Goal: Information Seeking & Learning: Understand process/instructions

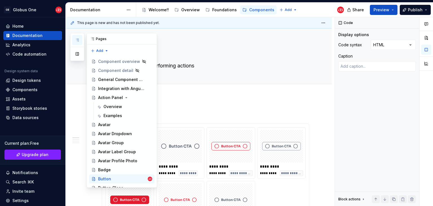
click at [79, 38] on icon "button" at bounding box center [77, 40] width 5 height 5
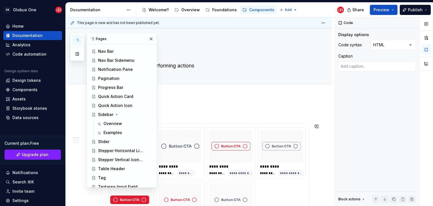
scroll to position [261, 0]
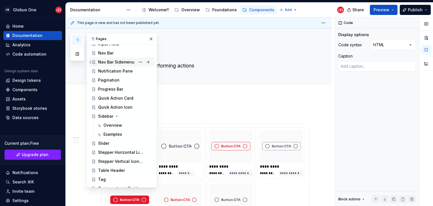
click at [105, 62] on div "Nav Bar Sidemenu" at bounding box center [116, 62] width 36 height 6
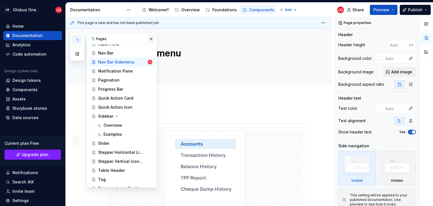
click at [150, 41] on button "button" at bounding box center [151, 39] width 8 height 8
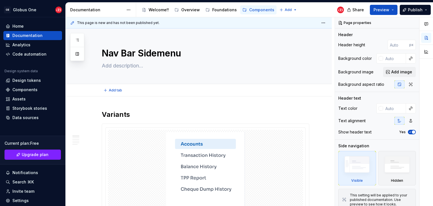
type textarea "*"
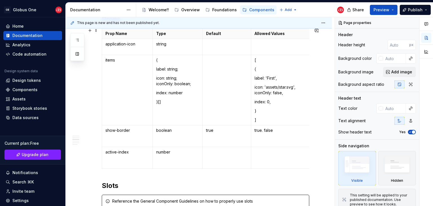
scroll to position [394, 0]
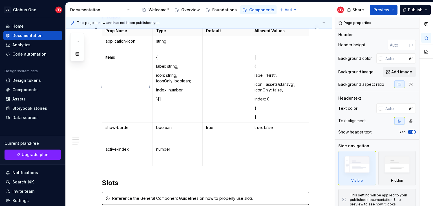
click at [110, 59] on td "items" at bounding box center [127, 87] width 51 height 70
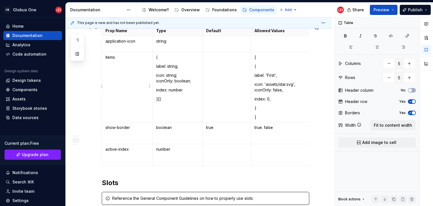
click at [110, 59] on td "items" at bounding box center [127, 87] width 51 height 70
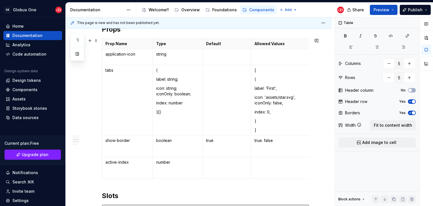
scroll to position [0, 70]
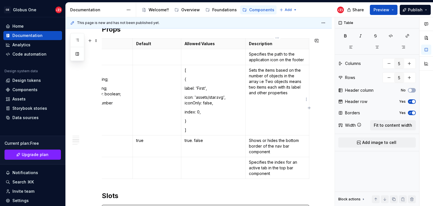
click at [272, 70] on p "Sets the items based on the number of objects in the array i.e Two objects mean…" at bounding box center [277, 81] width 57 height 28
click at [391, 10] on button "Preview" at bounding box center [384, 10] width 28 height 10
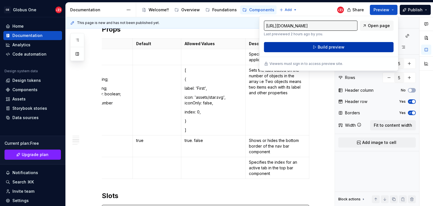
click at [343, 50] on button "Build preview" at bounding box center [329, 47] width 130 height 10
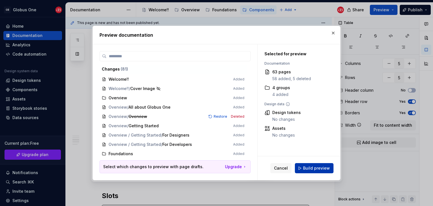
click at [300, 165] on button "Build preview" at bounding box center [314, 168] width 39 height 10
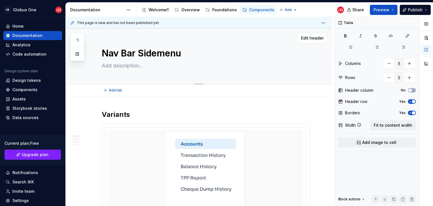
scroll to position [17, 0]
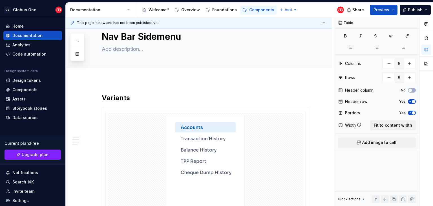
type textarea "*"
